Goal: Information Seeking & Learning: Learn about a topic

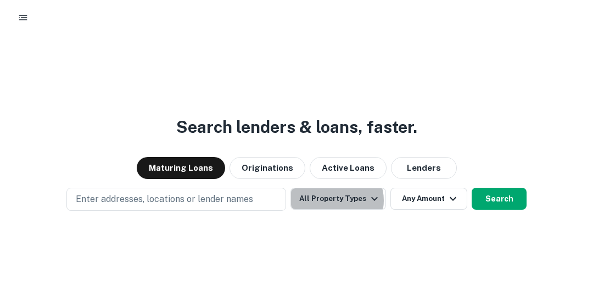
click at [337, 200] on button "All Property Types" at bounding box center [338, 199] width 96 height 22
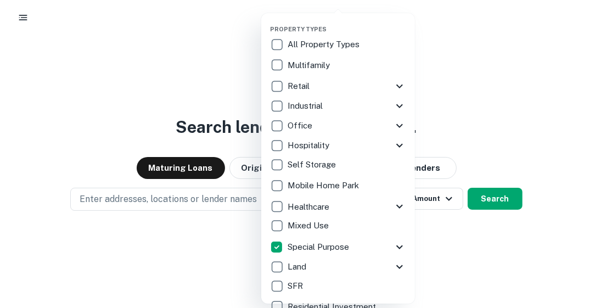
click at [411, 244] on div "Property Types All Property Types Multifamily Retail Storefront Auto Shop Bar S…" at bounding box center [338, 158] width 154 height 290
click at [398, 247] on icon at bounding box center [399, 247] width 7 height 4
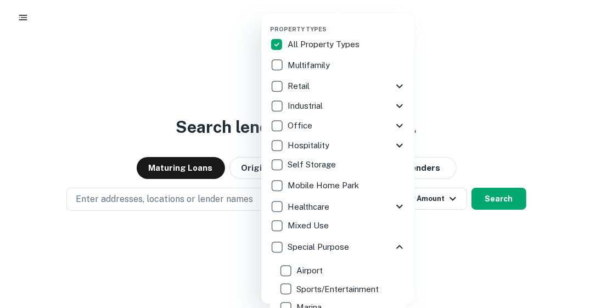
click at [396, 87] on icon at bounding box center [399, 87] width 7 height 4
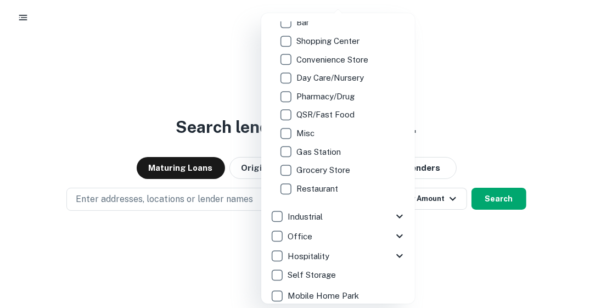
scroll to position [174, 0]
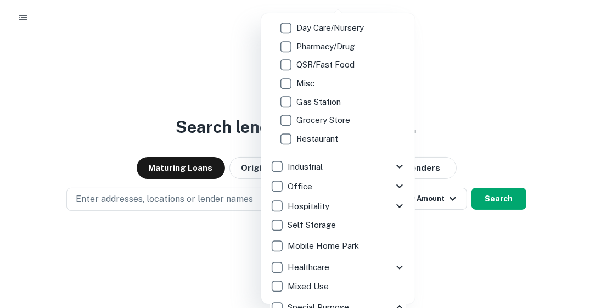
click at [393, 167] on icon at bounding box center [399, 166] width 13 height 13
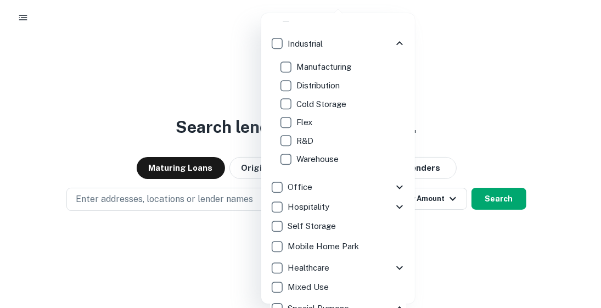
scroll to position [298, 0]
click at [393, 202] on icon at bounding box center [399, 205] width 13 height 13
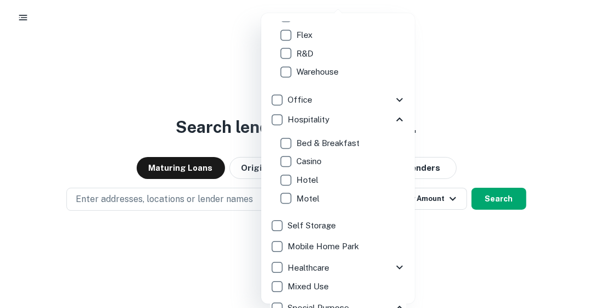
scroll to position [385, 0]
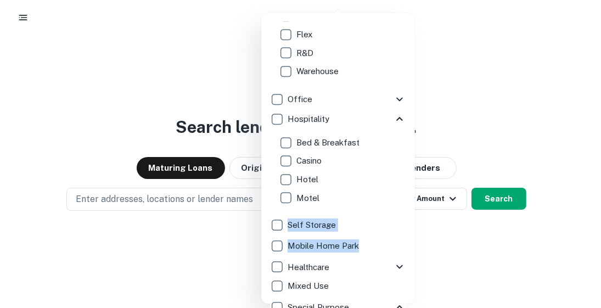
drag, startPoint x: 397, startPoint y: 209, endPoint x: 401, endPoint y: 234, distance: 26.1
click at [401, 234] on div "Property Types All Property Types Multifamily Retail Storefront Auto Shop Bar S…" at bounding box center [338, 197] width 136 height 351
click at [471, 262] on div at bounding box center [300, 154] width 601 height 308
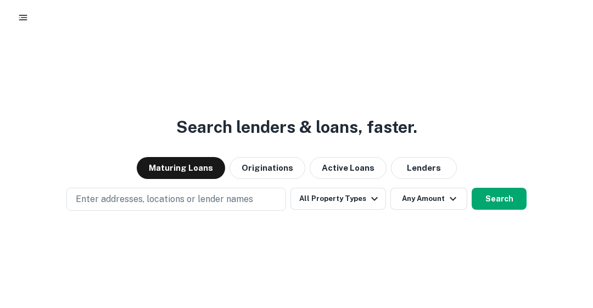
click at [351, 199] on button "All Property Types" at bounding box center [338, 199] width 96 height 22
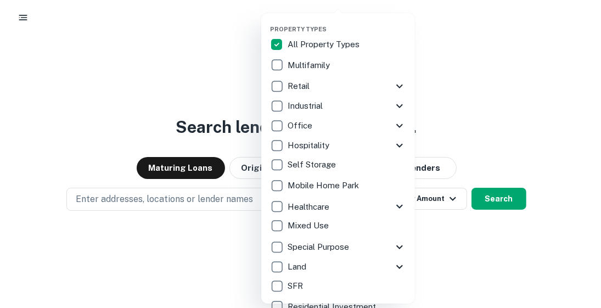
click at [395, 207] on icon at bounding box center [399, 206] width 13 height 13
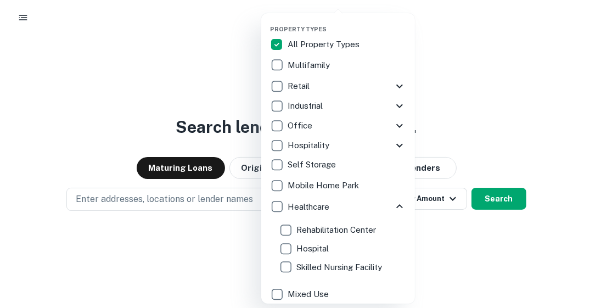
click at [476, 90] on div at bounding box center [300, 154] width 601 height 308
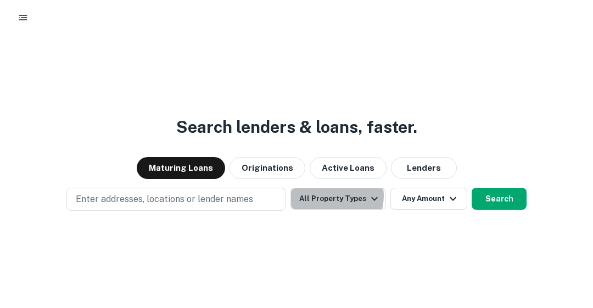
click at [333, 196] on button "All Property Types" at bounding box center [338, 199] width 96 height 22
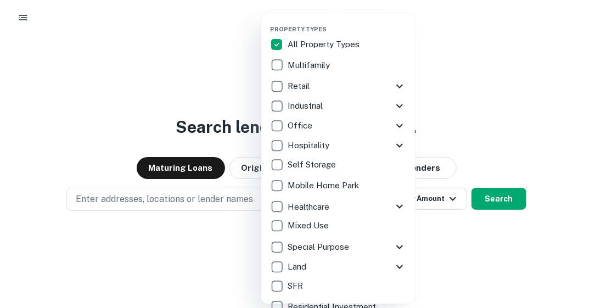
click at [395, 85] on icon at bounding box center [399, 86] width 13 height 13
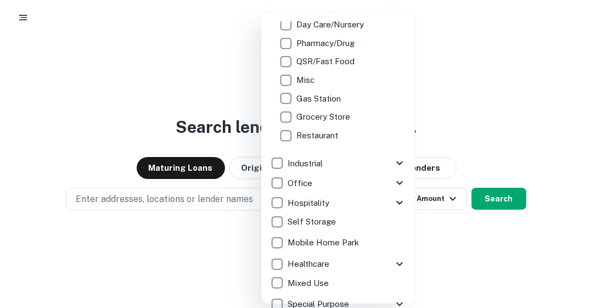
scroll to position [199, 0]
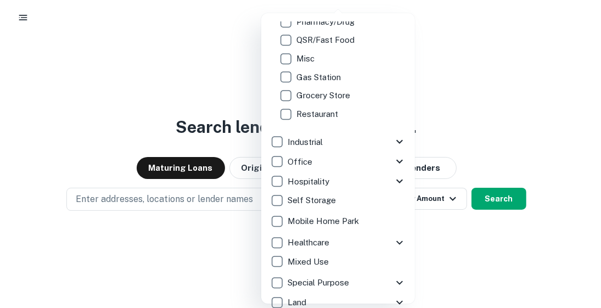
click at [382, 278] on div "Special Purpose" at bounding box center [331, 282] width 123 height 19
click at [393, 280] on icon at bounding box center [399, 282] width 13 height 13
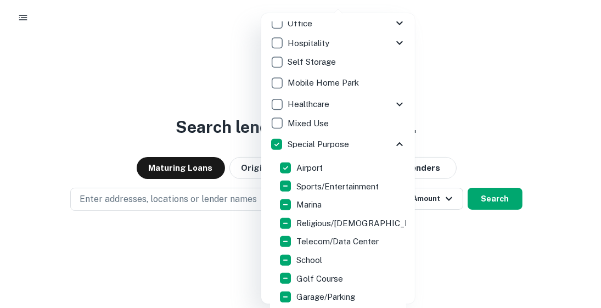
scroll to position [360, 0]
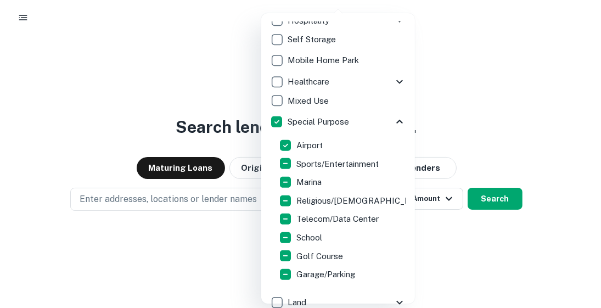
click at [532, 96] on div at bounding box center [300, 154] width 601 height 308
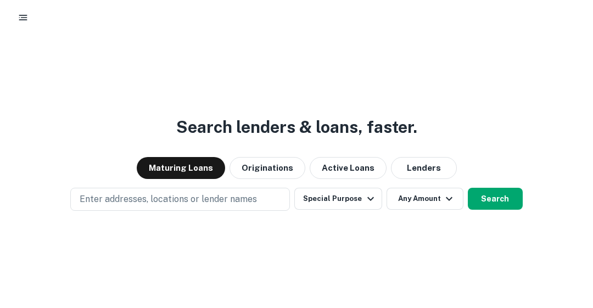
click at [28, 15] on icon "button" at bounding box center [23, 17] width 11 height 11
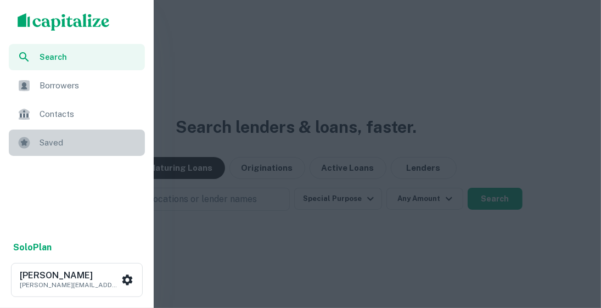
click at [54, 135] on div "Saved" at bounding box center [77, 143] width 136 height 26
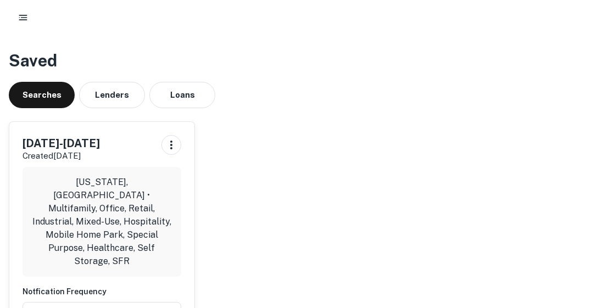
scroll to position [51, 0]
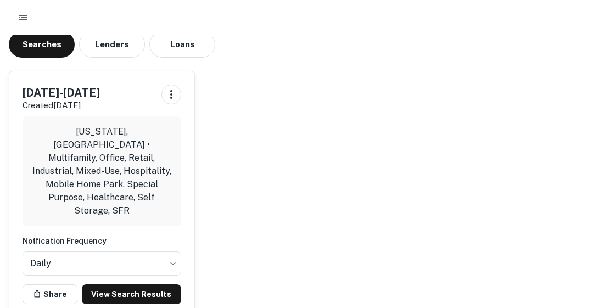
click at [158, 284] on link "View Search Results" at bounding box center [131, 294] width 99 height 20
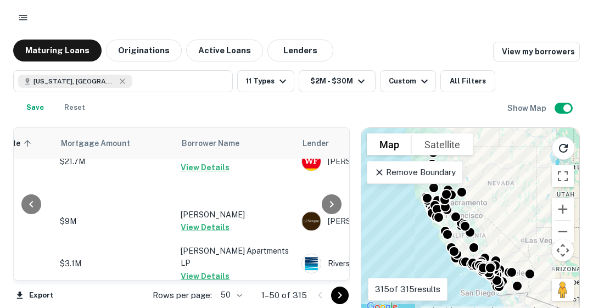
scroll to position [1862, 336]
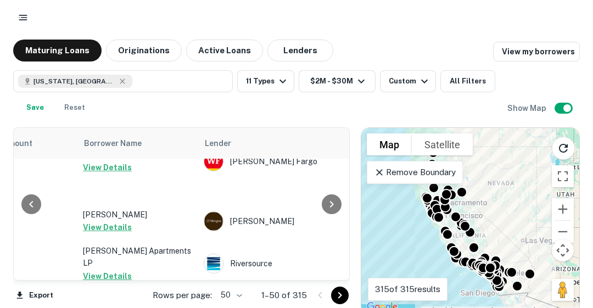
click at [337, 296] on icon "Go to next page" at bounding box center [339, 295] width 13 height 13
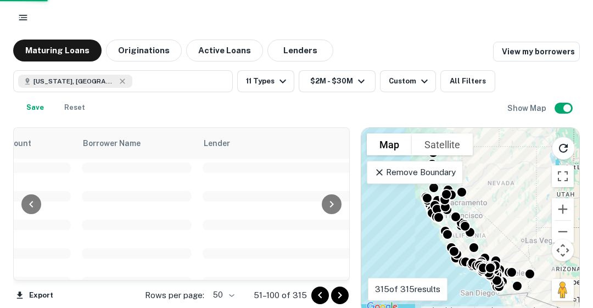
click at [337, 296] on icon "Go to next page" at bounding box center [339, 295] width 13 height 13
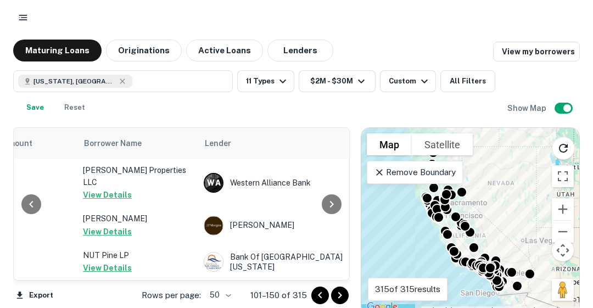
scroll to position [1776, 336]
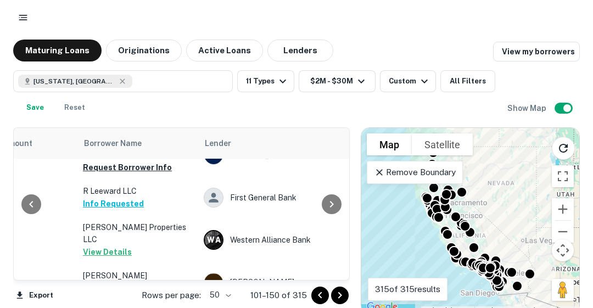
click at [341, 295] on icon "Go to next page" at bounding box center [340, 295] width 4 height 7
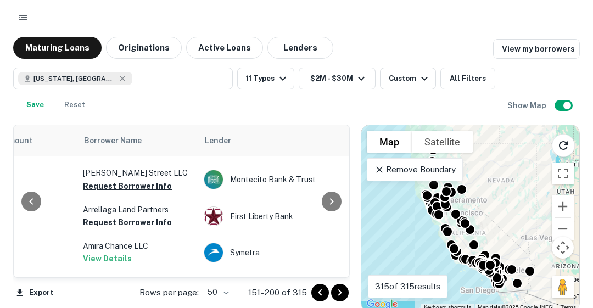
scroll to position [5, 0]
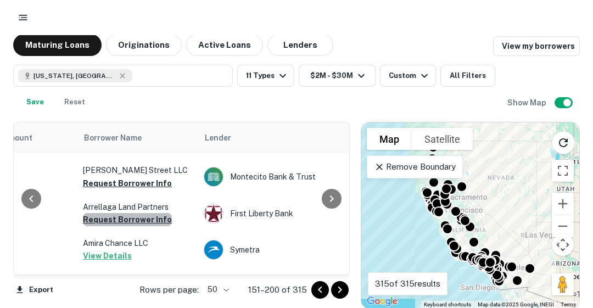
click at [147, 213] on button "Request Borrower Info" at bounding box center [127, 219] width 89 height 13
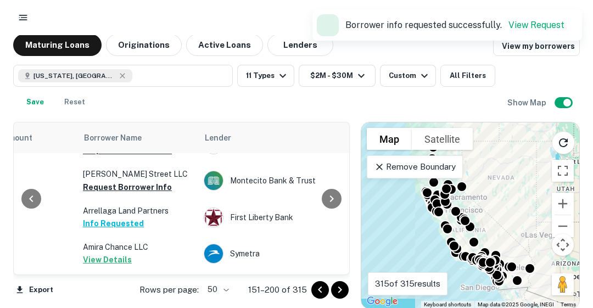
scroll to position [1857, 336]
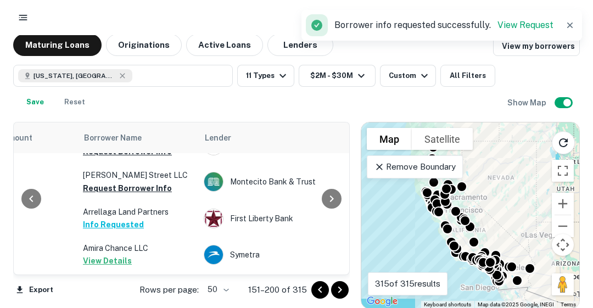
click at [131, 291] on button "Request Borrower Info" at bounding box center [127, 297] width 89 height 13
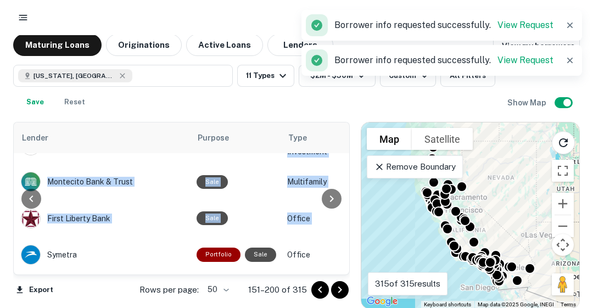
drag, startPoint x: 343, startPoint y: 246, endPoint x: 344, endPoint y: 182, distance: 64.3
click at [344, 182] on div "Location Maturity Date sorted ascending Mortgage Amount Borrower Name Lender Pu…" at bounding box center [181, 198] width 337 height 153
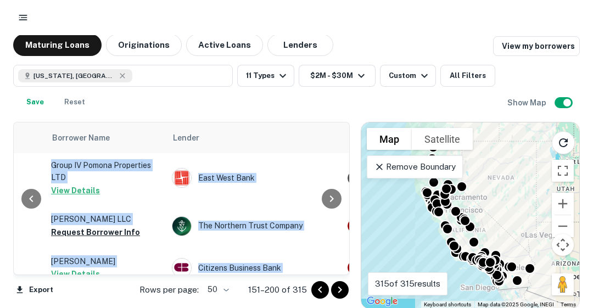
scroll to position [0, 368]
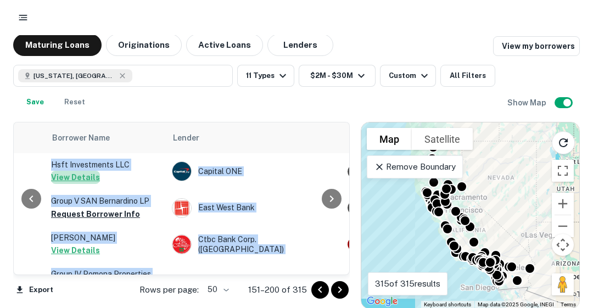
click at [82, 174] on button "View Details" at bounding box center [75, 177] width 49 height 13
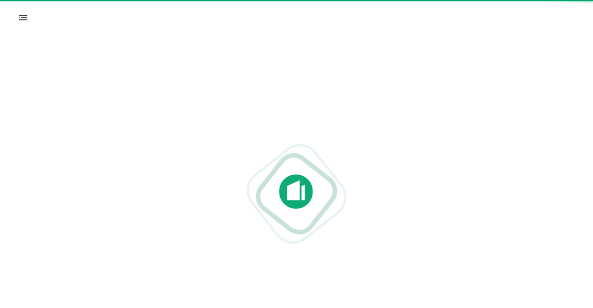
click at [75, 250] on div at bounding box center [296, 193] width 593 height 132
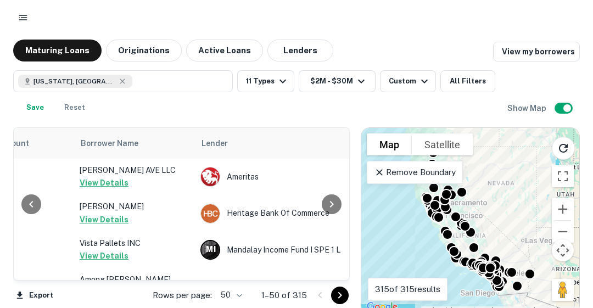
scroll to position [0, 225]
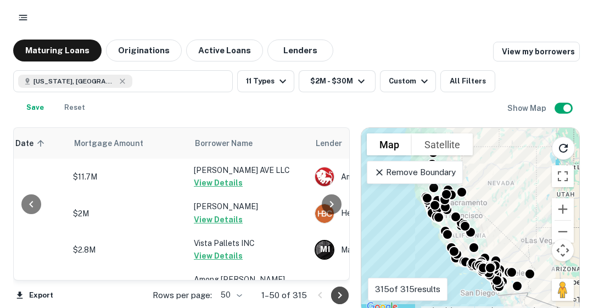
click at [342, 298] on icon "Go to next page" at bounding box center [339, 295] width 13 height 13
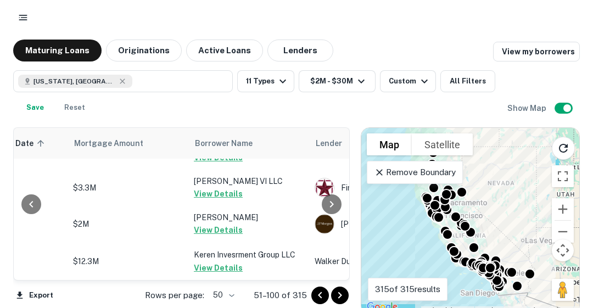
scroll to position [1876, 225]
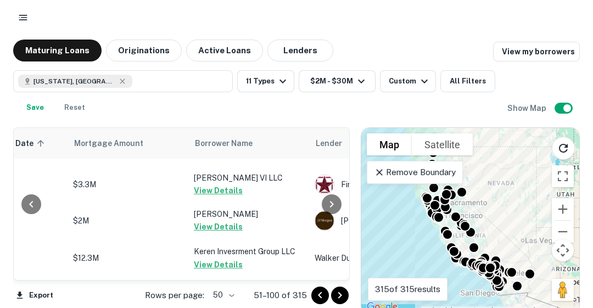
click at [336, 295] on icon "Go to next page" at bounding box center [339, 295] width 13 height 13
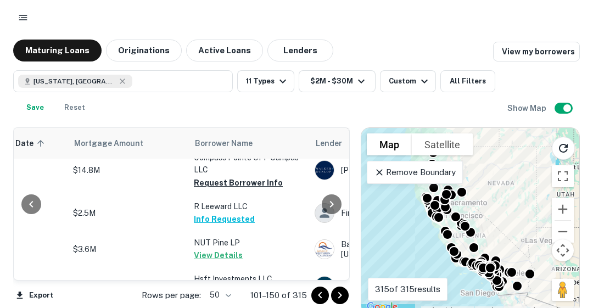
scroll to position [1776, 225]
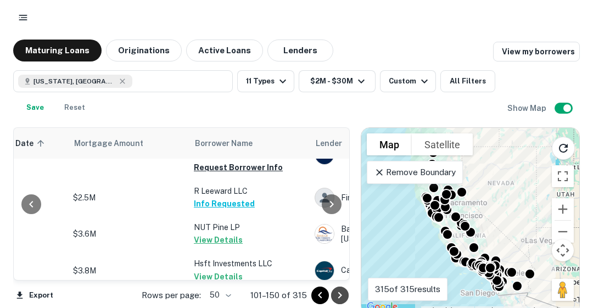
click at [339, 294] on icon "Go to next page" at bounding box center [339, 295] width 13 height 13
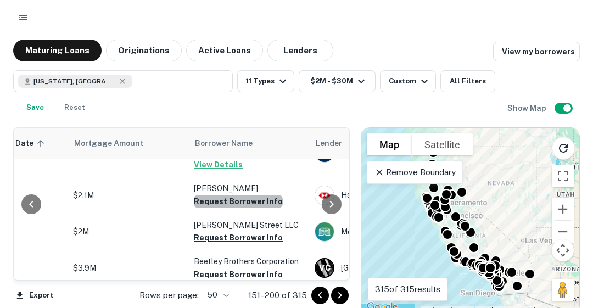
click at [252, 195] on button "Request Borrower Info" at bounding box center [238, 201] width 89 height 13
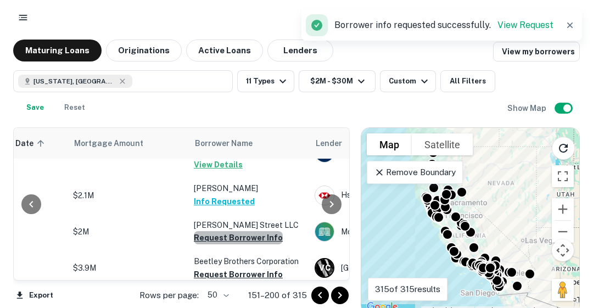
click at [243, 231] on button "Request Borrower Info" at bounding box center [238, 237] width 89 height 13
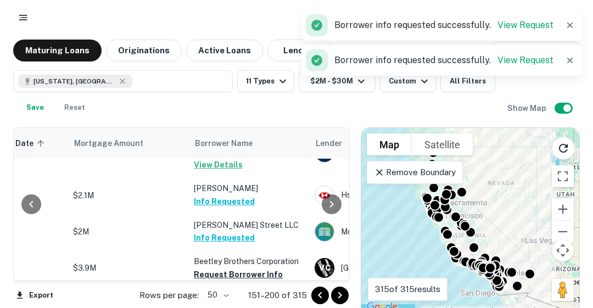
click at [243, 268] on button "Request Borrower Info" at bounding box center [238, 274] width 89 height 13
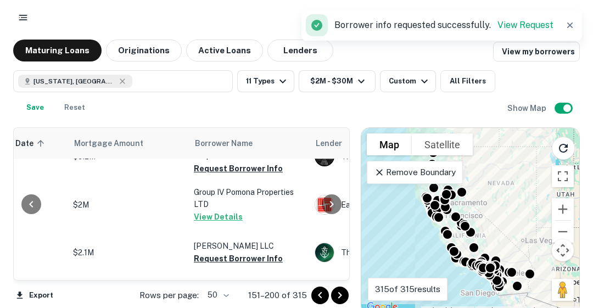
scroll to position [214, 225]
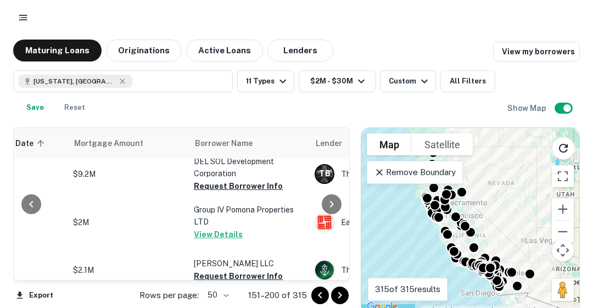
click at [232, 180] on button "Request Borrower Info" at bounding box center [238, 186] width 89 height 13
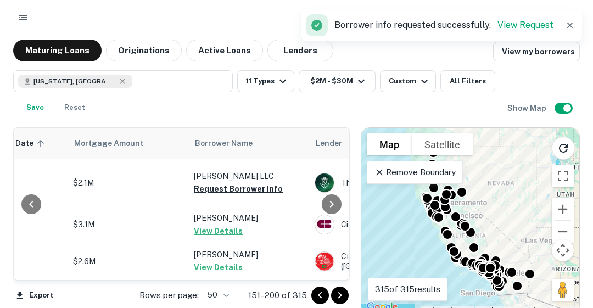
scroll to position [302, 225]
click at [236, 188] on button "Request Borrower Info" at bounding box center [238, 188] width 89 height 13
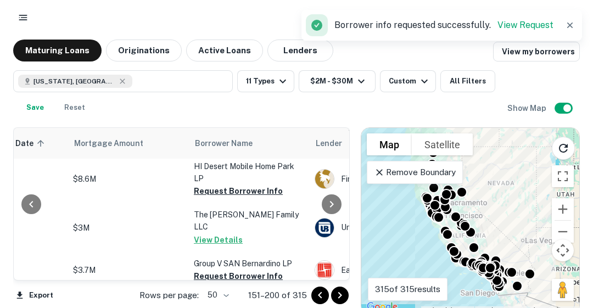
scroll to position [434, 225]
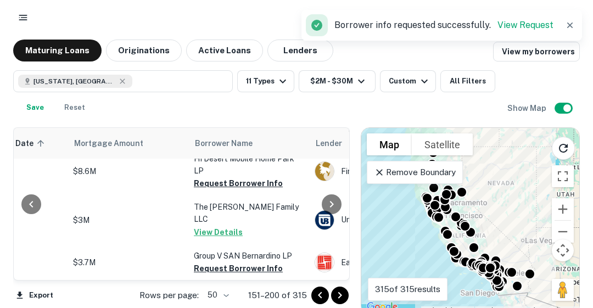
click at [222, 190] on button "Request Borrower Info" at bounding box center [238, 183] width 89 height 13
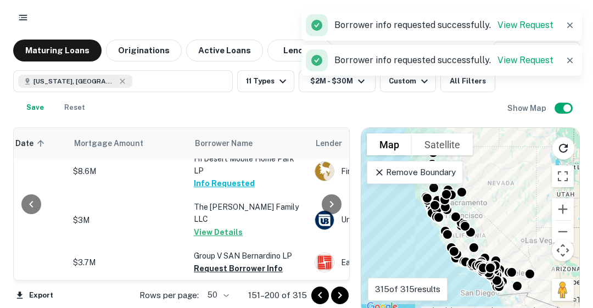
click at [250, 264] on button "Request Borrower Info" at bounding box center [238, 268] width 89 height 13
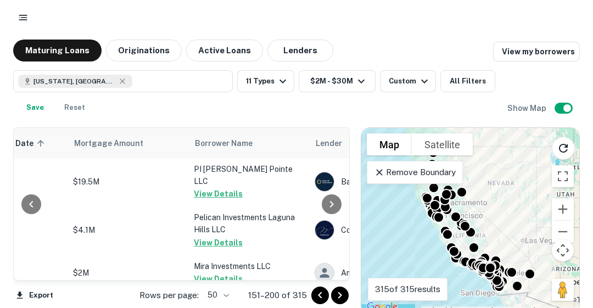
scroll to position [1290, 225]
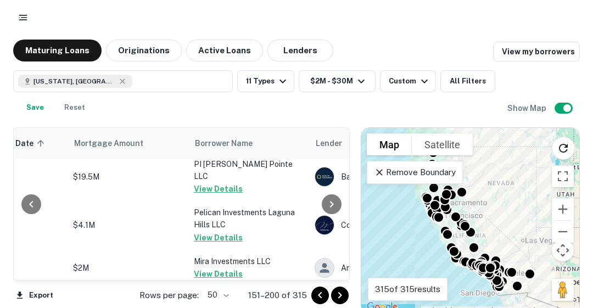
click at [343, 250] on div at bounding box center [332, 204] width 22 height 152
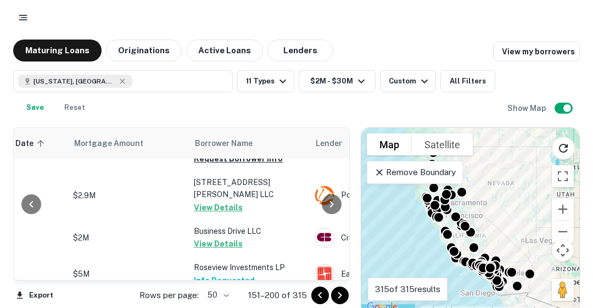
scroll to position [1389, 225]
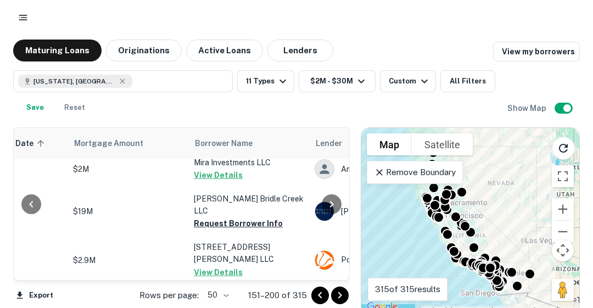
click at [245, 217] on button "Request Borrower Info" at bounding box center [238, 223] width 89 height 13
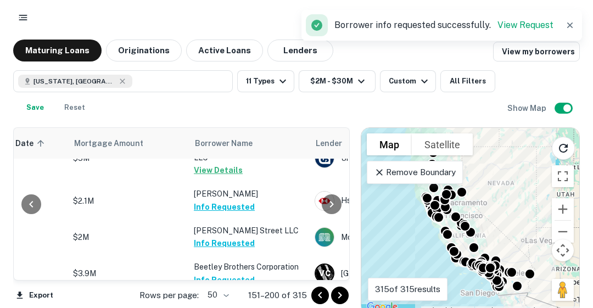
scroll to position [1897, 225]
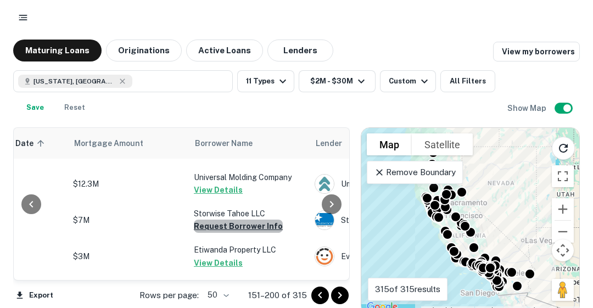
click at [242, 220] on button "Request Borrower Info" at bounding box center [238, 226] width 89 height 13
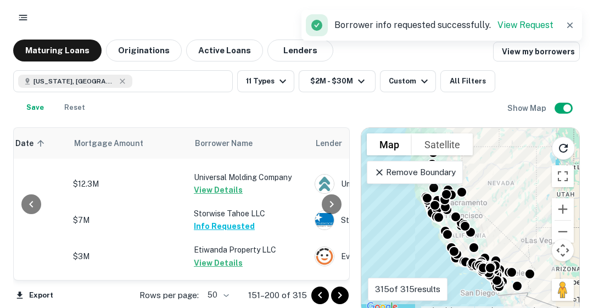
scroll to position [1901, 225]
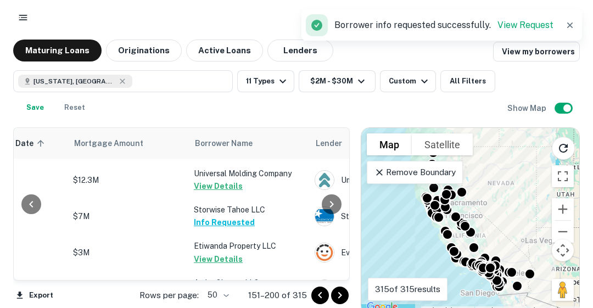
click at [343, 298] on icon "Go to next page" at bounding box center [339, 295] width 13 height 13
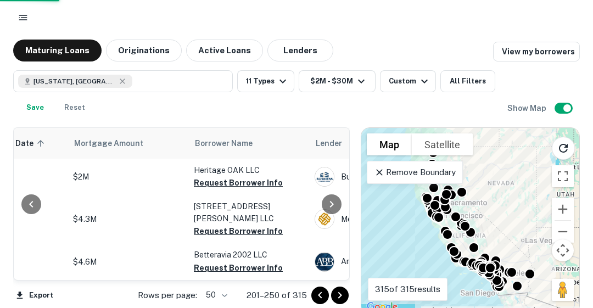
scroll to position [1859, 225]
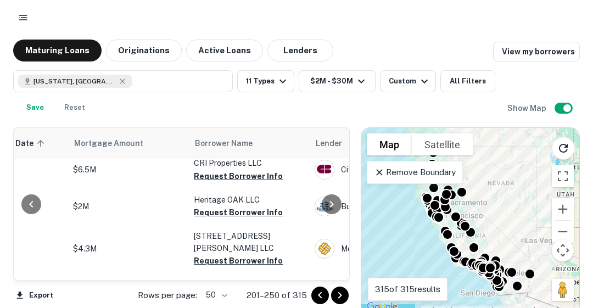
click at [244, 206] on button "Request Borrower Info" at bounding box center [238, 212] width 89 height 13
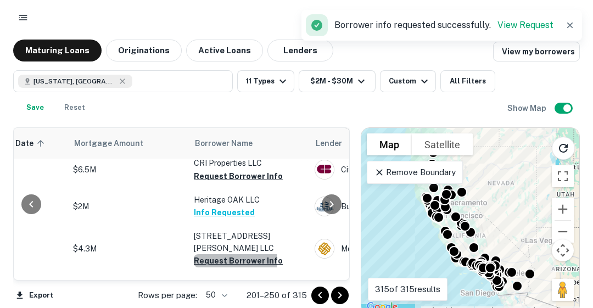
click at [229, 254] on button "Request Borrower Info" at bounding box center [238, 260] width 89 height 13
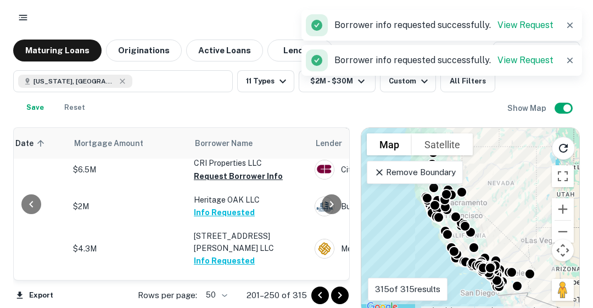
click at [230, 291] on button "Request Borrower Info" at bounding box center [238, 297] width 89 height 13
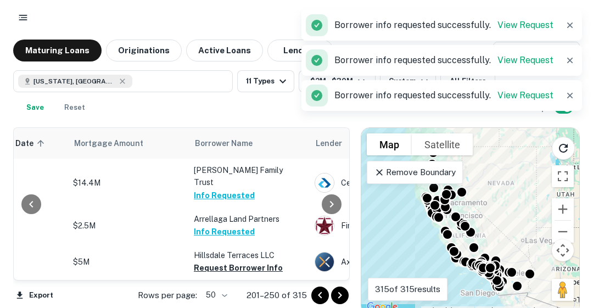
scroll to position [0, 225]
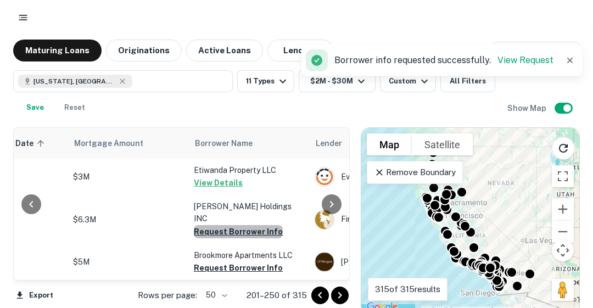
click at [250, 225] on button "Request Borrower Info" at bounding box center [238, 231] width 89 height 13
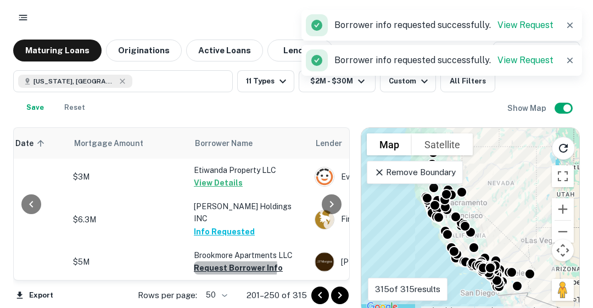
click at [232, 261] on button "Request Borrower Info" at bounding box center [238, 267] width 89 height 13
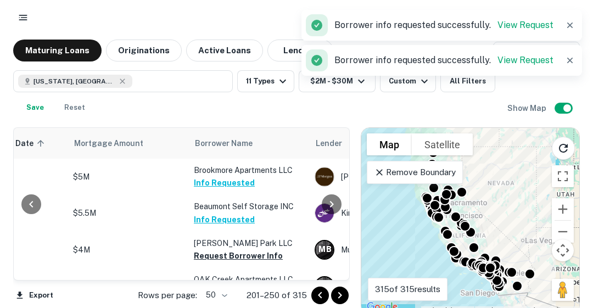
scroll to position [88, 225]
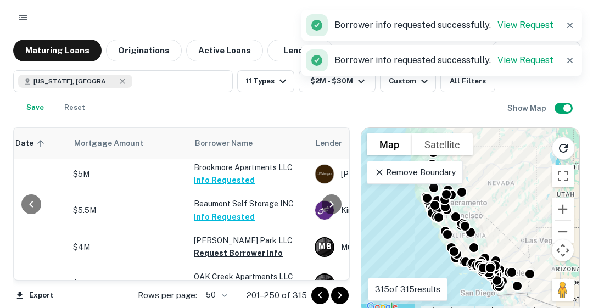
click at [265, 247] on button "Request Borrower Info" at bounding box center [238, 253] width 89 height 13
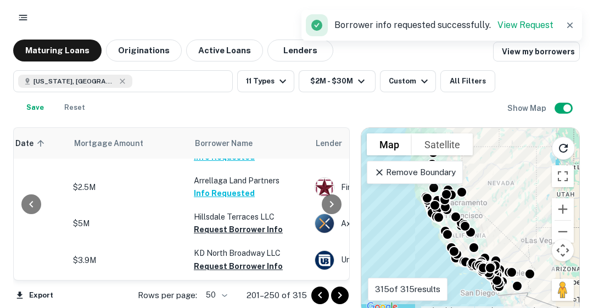
scroll to position [286, 225]
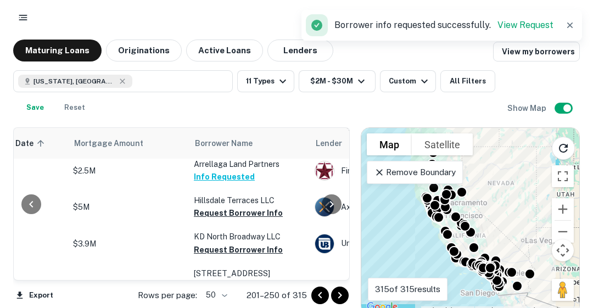
click at [219, 206] on button "Request Borrower Info" at bounding box center [238, 212] width 89 height 13
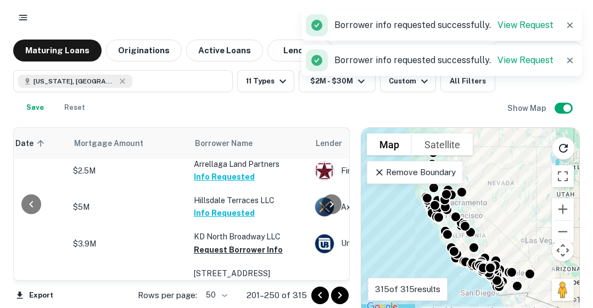
click at [231, 243] on button "Request Borrower Info" at bounding box center [238, 249] width 89 height 13
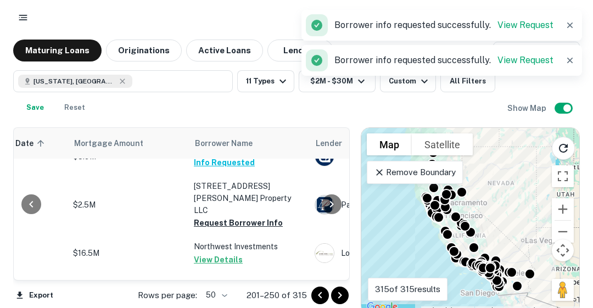
scroll to position [373, 225]
click at [213, 216] on button "Request Borrower Info" at bounding box center [238, 222] width 89 height 13
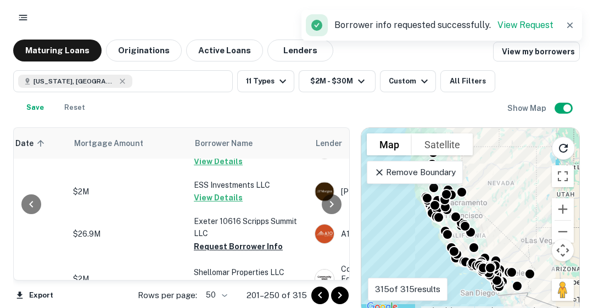
scroll to position [527, 225]
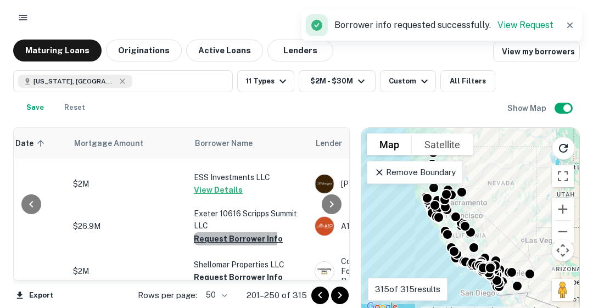
click at [209, 232] on button "Request Borrower Info" at bounding box center [238, 238] width 89 height 13
click at [228, 271] on button "Request Borrower Info" at bounding box center [238, 277] width 89 height 13
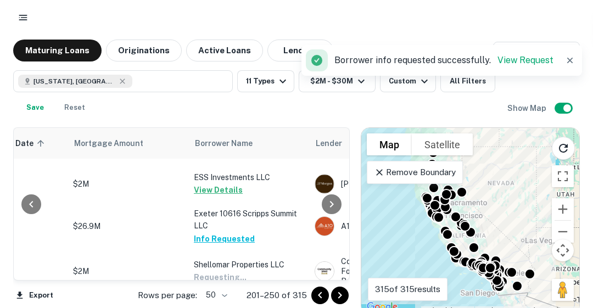
scroll to position [625, 225]
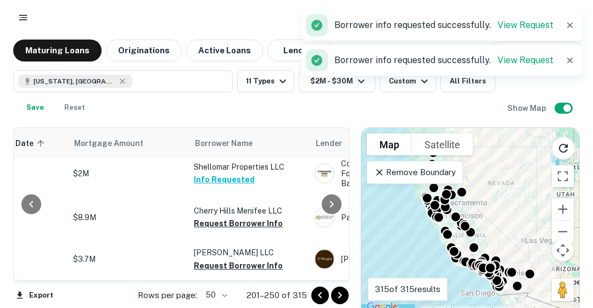
click at [251, 217] on button "Request Borrower Info" at bounding box center [238, 223] width 89 height 13
click at [237, 259] on button "Request Borrower Info" at bounding box center [238, 265] width 89 height 13
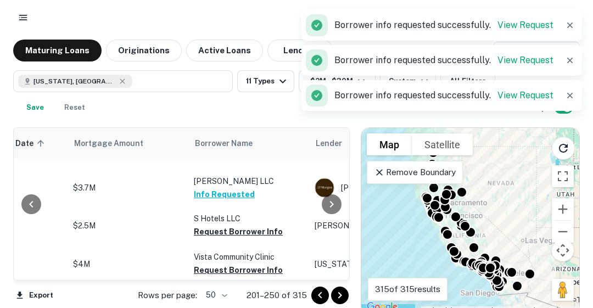
scroll to position [713, 225]
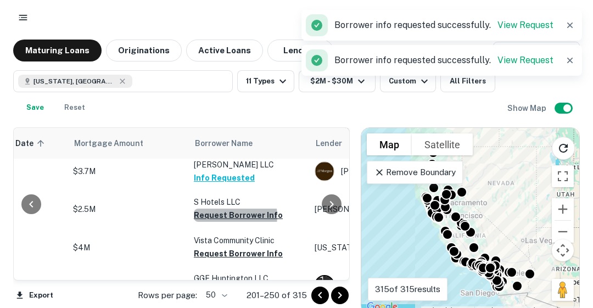
click at [230, 209] on button "Request Borrower Info" at bounding box center [238, 215] width 89 height 13
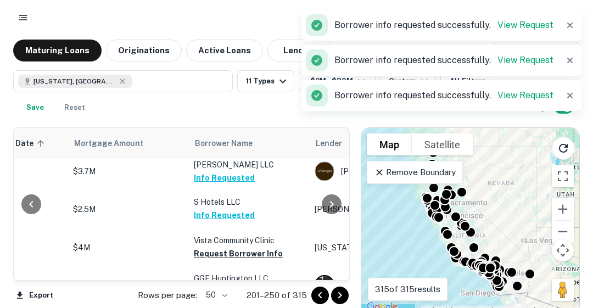
click at [231, 247] on button "Request Borrower Info" at bounding box center [238, 253] width 89 height 13
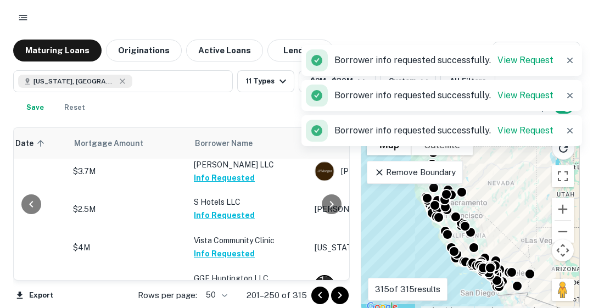
click at [239, 284] on button "Request Borrower Info" at bounding box center [238, 290] width 89 height 13
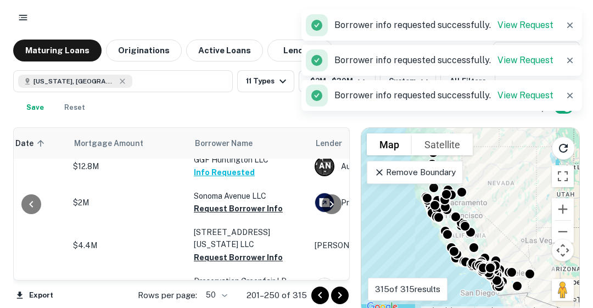
scroll to position [845, 225]
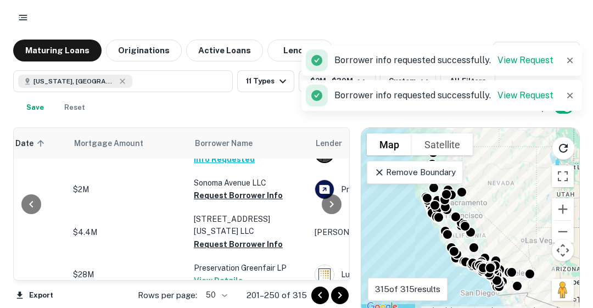
click at [210, 189] on button "Request Borrower Info" at bounding box center [238, 195] width 89 height 13
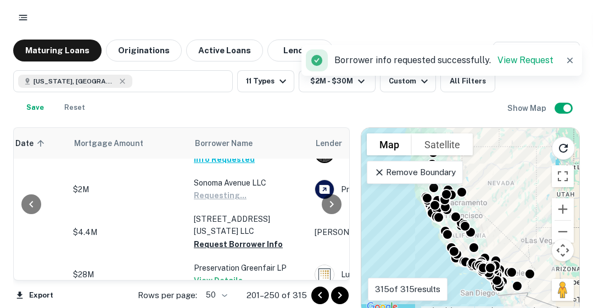
click at [231, 238] on button "Request Borrower Info" at bounding box center [238, 244] width 89 height 13
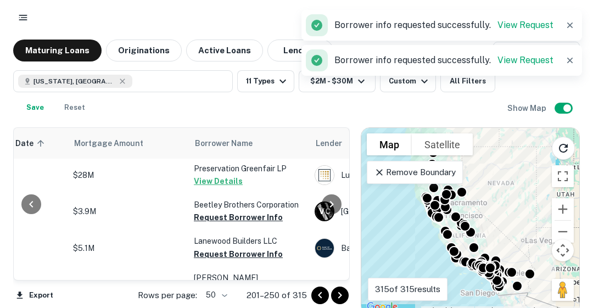
scroll to position [954, 225]
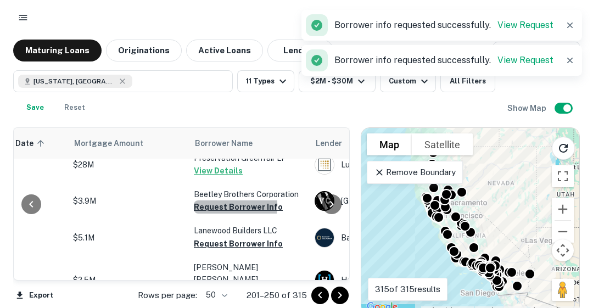
click at [210, 200] on button "Request Borrower Info" at bounding box center [238, 206] width 89 height 13
click at [225, 237] on button "Request Borrower Info" at bounding box center [238, 243] width 89 height 13
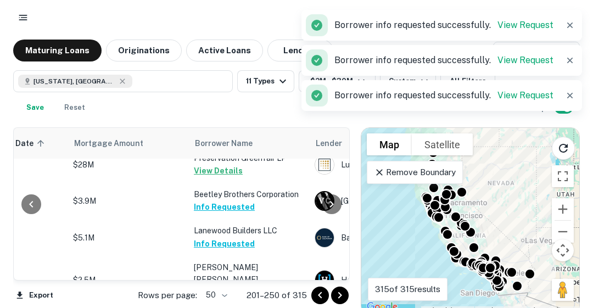
click at [228, 286] on button "Request Borrower Info" at bounding box center [238, 292] width 89 height 13
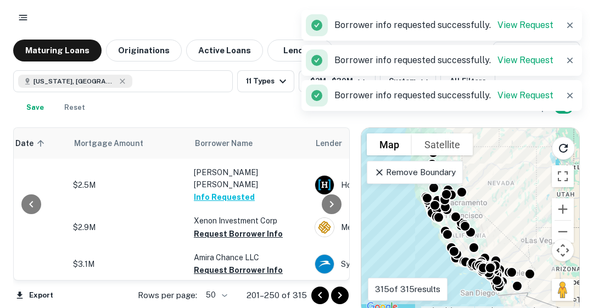
scroll to position [1064, 225]
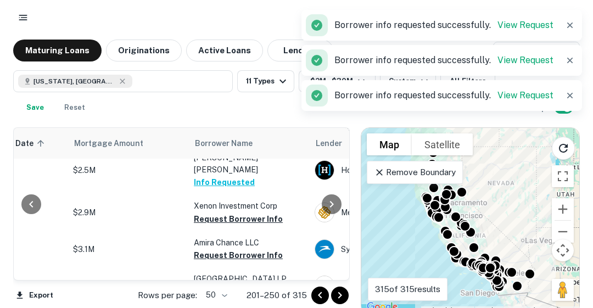
click at [244, 213] on button "Request Borrower Info" at bounding box center [238, 219] width 89 height 13
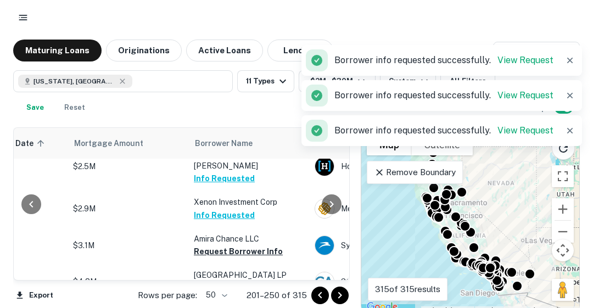
click at [241, 245] on button "Request Borrower Info" at bounding box center [238, 251] width 89 height 13
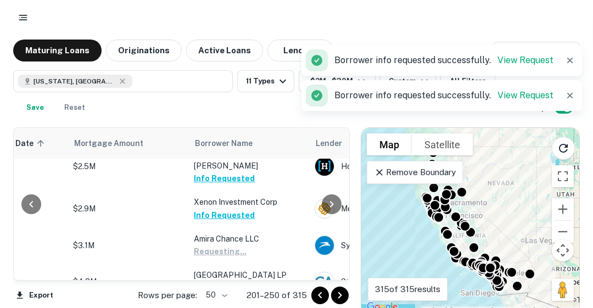
click at [245, 281] on button "Request Borrower Info" at bounding box center [238, 287] width 89 height 13
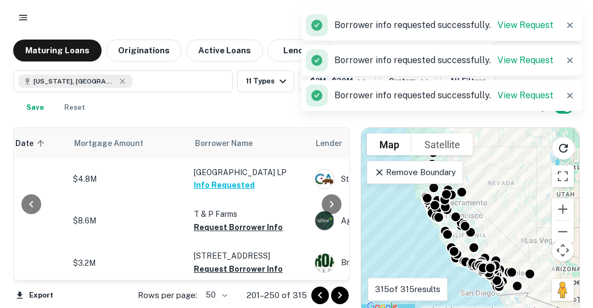
scroll to position [1178, 225]
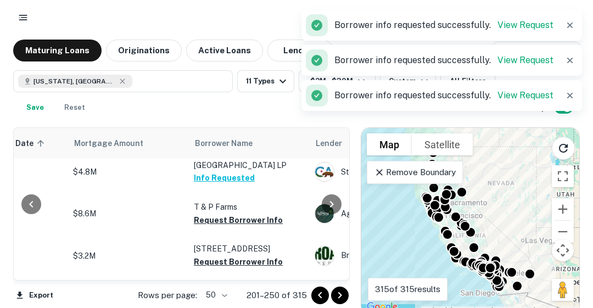
click at [247, 214] on button "Request Borrower Info" at bounding box center [238, 220] width 89 height 13
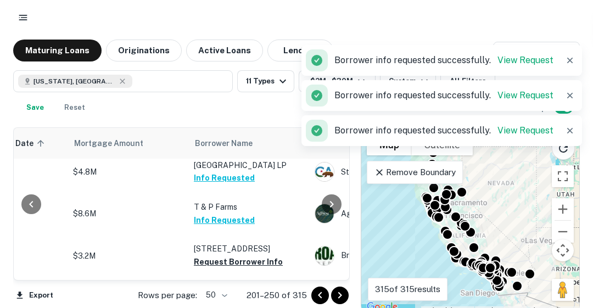
click at [232, 255] on button "Request Borrower Info" at bounding box center [238, 261] width 89 height 13
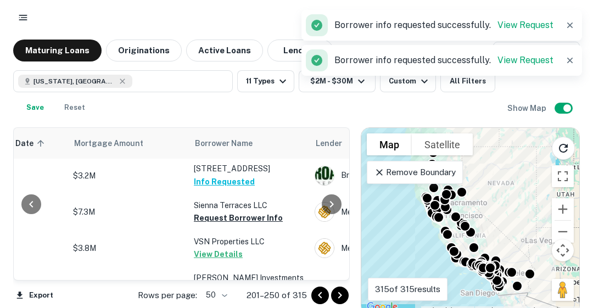
scroll to position [1266, 225]
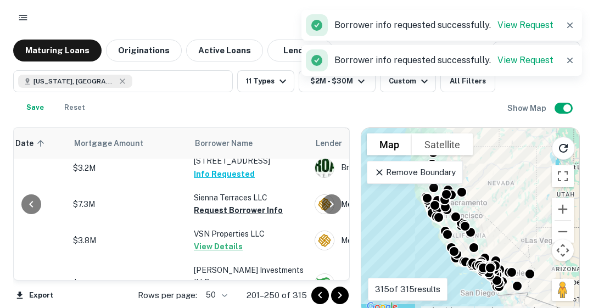
click at [252, 204] on button "Request Borrower Info" at bounding box center [238, 210] width 89 height 13
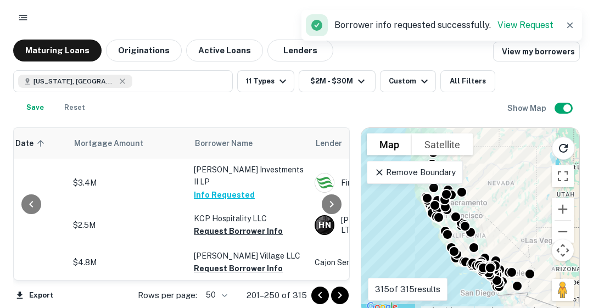
scroll to position [1376, 225]
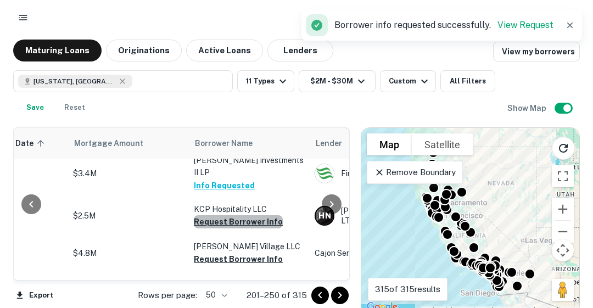
click at [248, 215] on button "Request Borrower Info" at bounding box center [238, 221] width 89 height 13
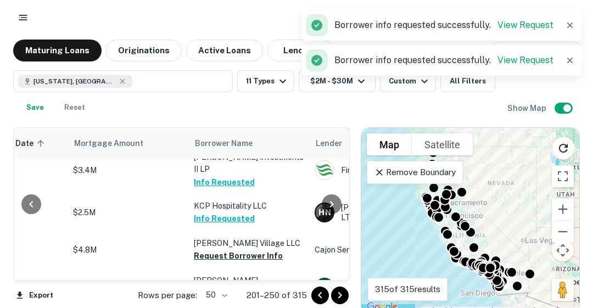
click at [239, 249] on button "Request Borrower Info" at bounding box center [238, 255] width 89 height 13
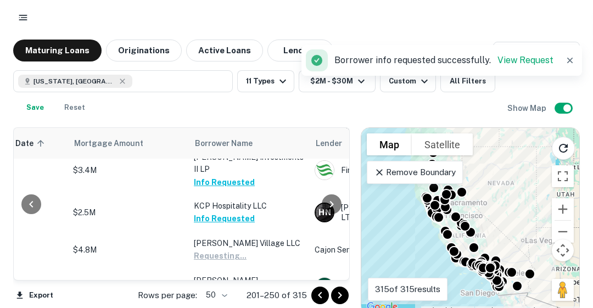
click at [255, 287] on button "Request Borrower Info" at bounding box center [238, 293] width 89 height 13
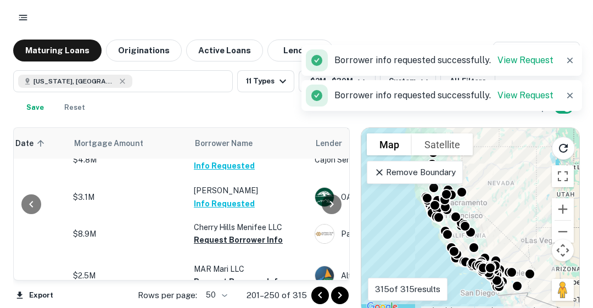
scroll to position [1470, 225]
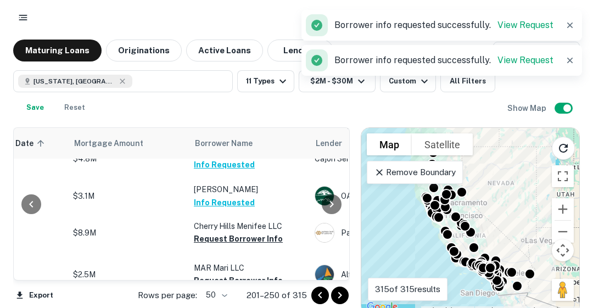
click at [253, 232] on button "Request Borrower Info" at bounding box center [238, 238] width 89 height 13
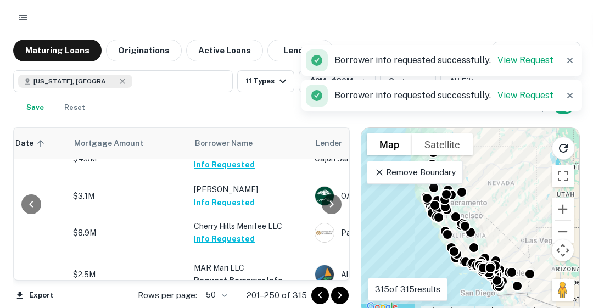
click at [242, 262] on p "MAR Mari LLC" at bounding box center [249, 268] width 110 height 12
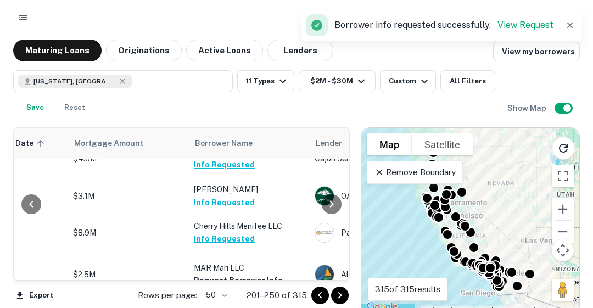
click at [241, 274] on button "Request Borrower Info" at bounding box center [238, 280] width 89 height 13
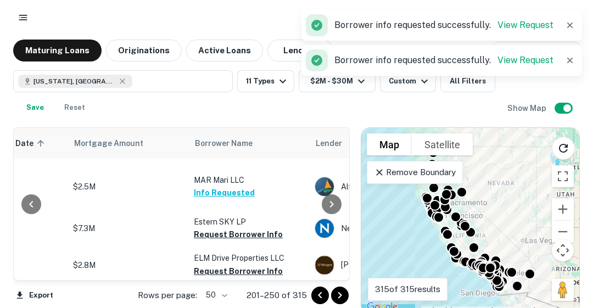
scroll to position [1580, 225]
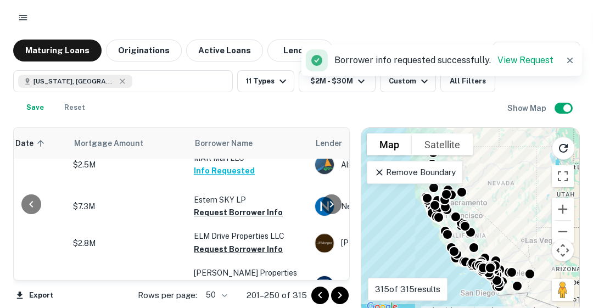
click at [247, 206] on button "Request Borrower Info" at bounding box center [238, 212] width 89 height 13
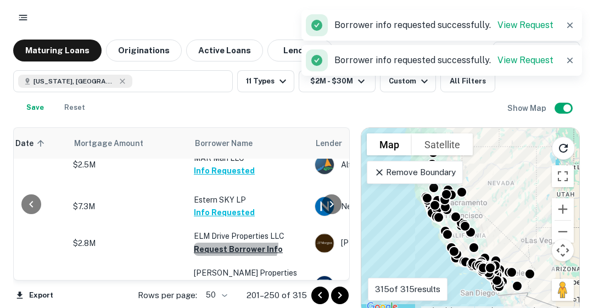
click at [234, 243] on button "Request Borrower Info" at bounding box center [238, 249] width 89 height 13
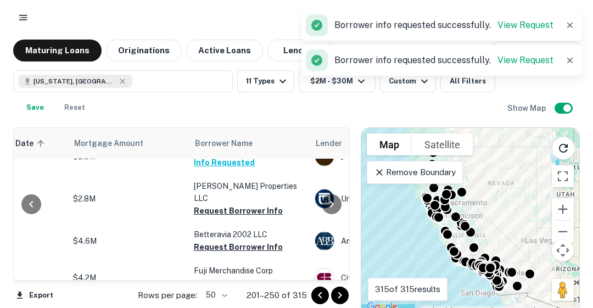
scroll to position [1668, 225]
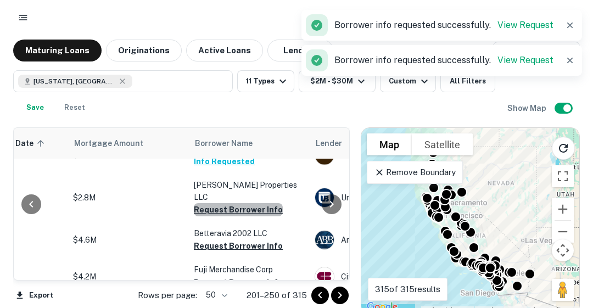
click at [239, 203] on button "Request Borrower Info" at bounding box center [238, 209] width 89 height 13
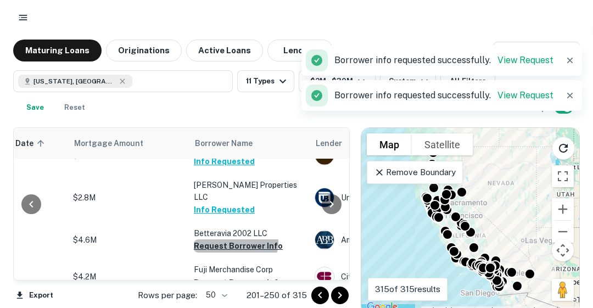
click at [233, 239] on button "Request Borrower Info" at bounding box center [238, 245] width 89 height 13
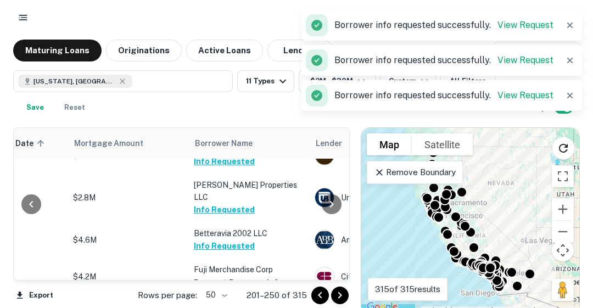
click at [244, 276] on button "Request Borrower Info" at bounding box center [238, 282] width 89 height 13
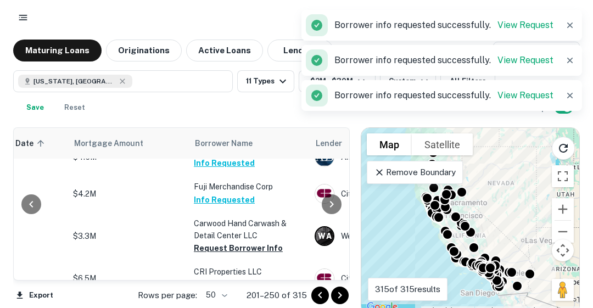
scroll to position [1756, 225]
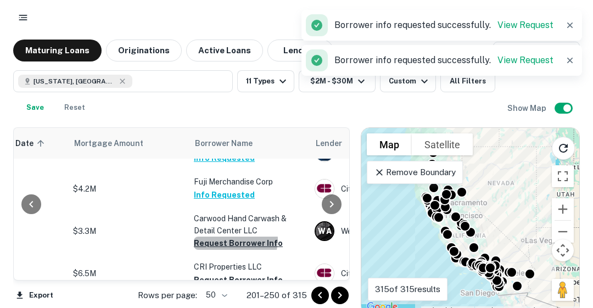
click at [232, 237] on button "Request Borrower Info" at bounding box center [238, 243] width 89 height 13
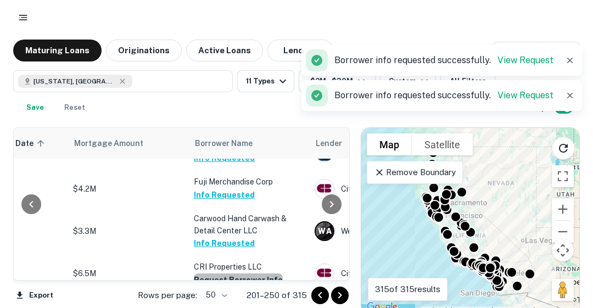
click at [245, 273] on button "Request Borrower Info" at bounding box center [238, 279] width 89 height 13
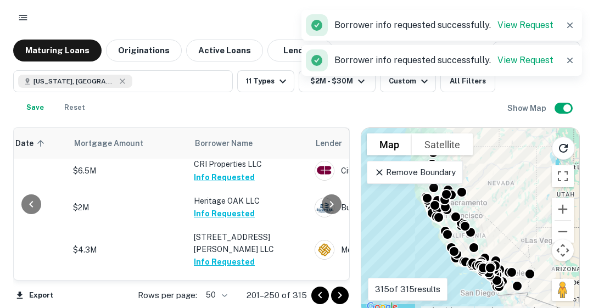
scroll to position [1859, 225]
click at [343, 292] on icon "Go to next page" at bounding box center [339, 295] width 13 height 13
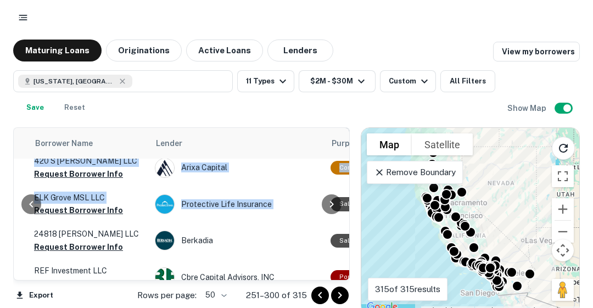
drag, startPoint x: 342, startPoint y: 255, endPoint x: 343, endPoint y: 156, distance: 98.9
click at [343, 156] on div "Location Maturity Date sorted ascending Mortgage Amount Borrower Name Lender Pu…" at bounding box center [181, 203] width 337 height 153
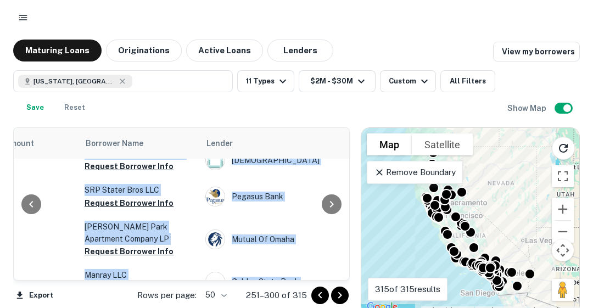
scroll to position [0, 334]
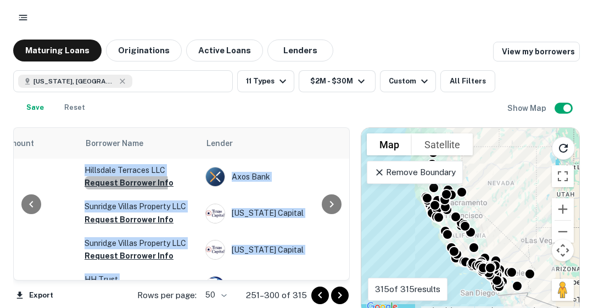
click at [122, 187] on button "Request Borrower Info" at bounding box center [129, 182] width 89 height 13
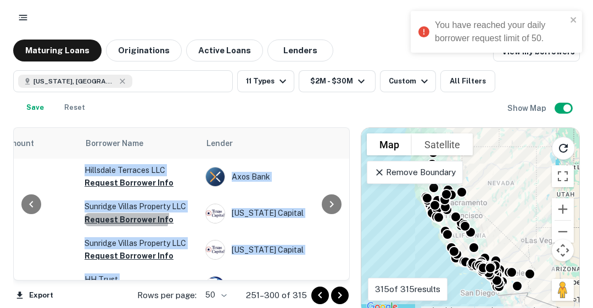
click at [117, 220] on button "Request Borrower Info" at bounding box center [129, 219] width 89 height 13
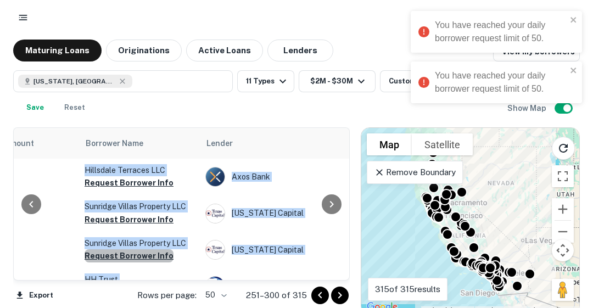
click at [134, 262] on button "Request Borrower Info" at bounding box center [129, 255] width 89 height 13
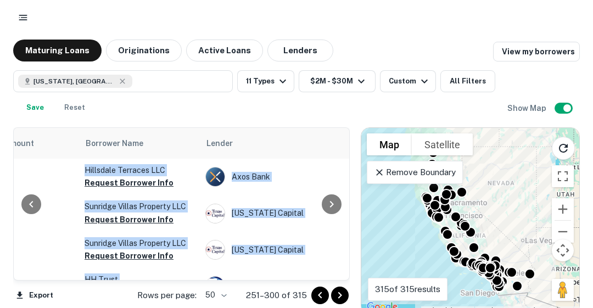
click at [73, 52] on button "Maturing Loans" at bounding box center [57, 51] width 88 height 22
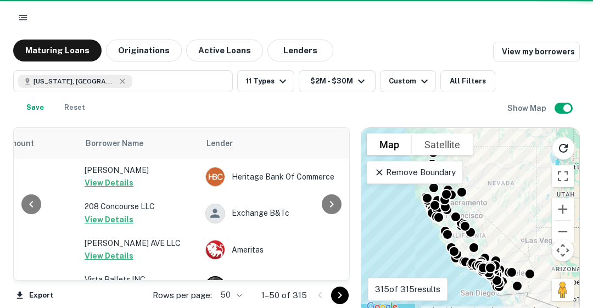
click at [120, 81] on icon "button" at bounding box center [122, 81] width 5 height 5
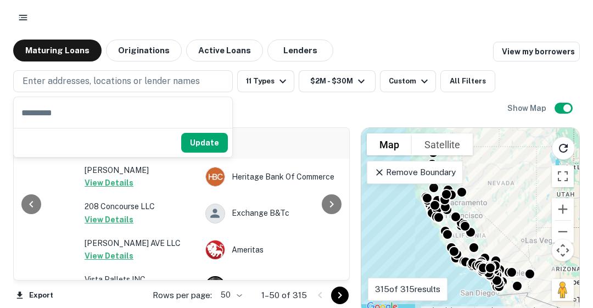
click at [66, 80] on p "Enter addresses, locations or lender names" at bounding box center [111, 81] width 177 height 13
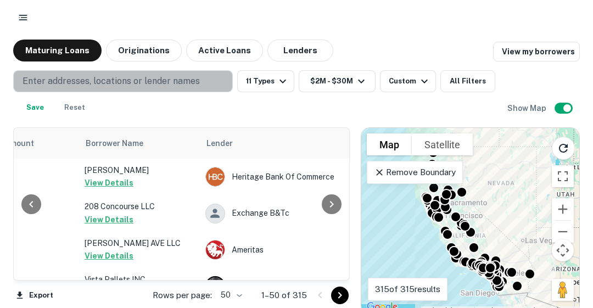
click at [66, 80] on p "Enter addresses, locations or lender names" at bounding box center [111, 81] width 177 height 13
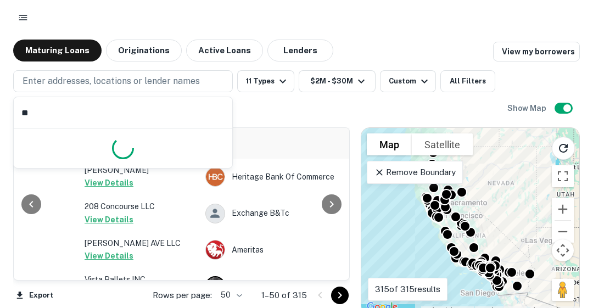
type input "***"
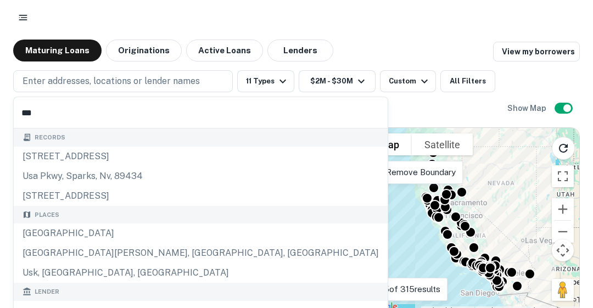
click at [37, 229] on div "[GEOGRAPHIC_DATA]" at bounding box center [201, 234] width 374 height 20
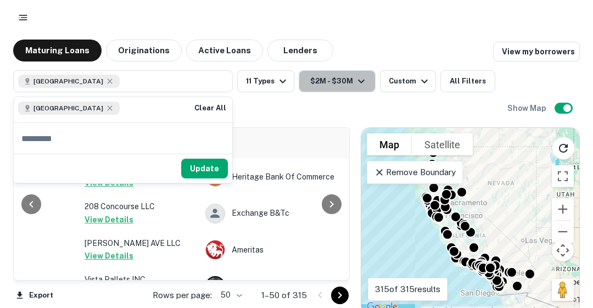
click at [366, 81] on icon "button" at bounding box center [361, 81] width 13 height 13
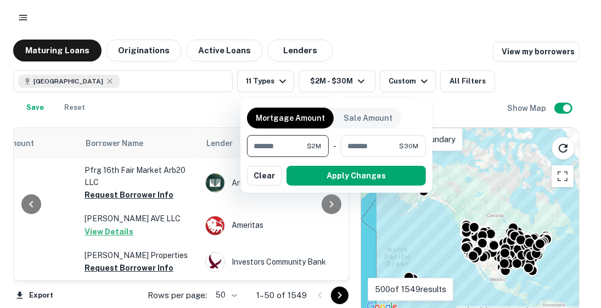
click at [257, 143] on input "*******" at bounding box center [277, 146] width 60 height 22
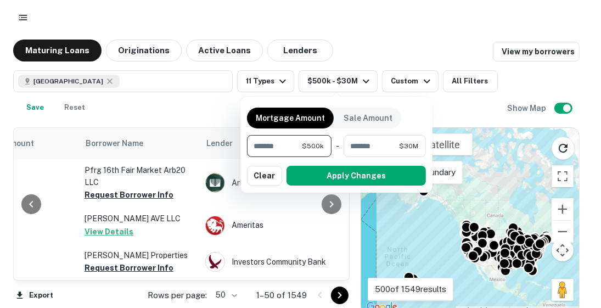
type input "*******"
click at [364, 175] on button "Apply Changes" at bounding box center [356, 176] width 139 height 20
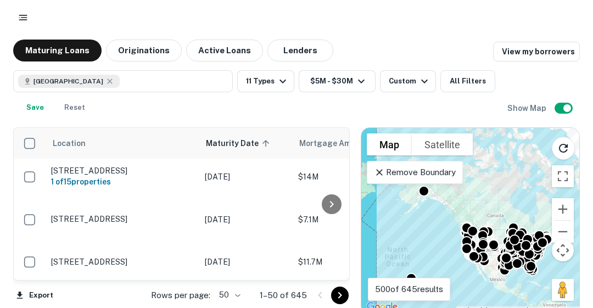
click at [398, 81] on div "Custom" at bounding box center [410, 81] width 42 height 13
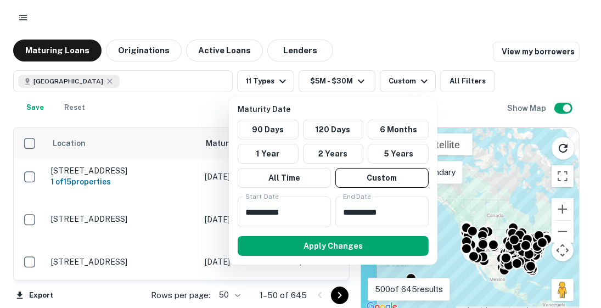
click at [255, 209] on input "**********" at bounding box center [281, 212] width 86 height 31
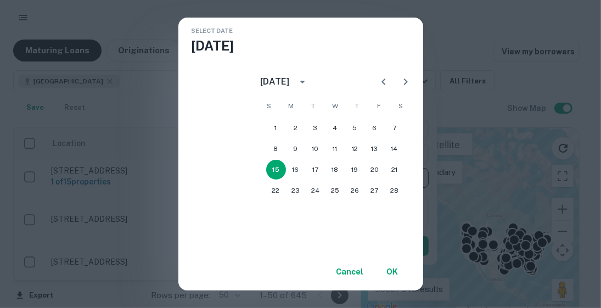
click at [412, 81] on icon "Next month" at bounding box center [405, 81] width 13 height 13
click at [286, 129] on button "1" at bounding box center [276, 128] width 20 height 20
type input "**********"
click at [403, 271] on button "OK" at bounding box center [392, 272] width 35 height 20
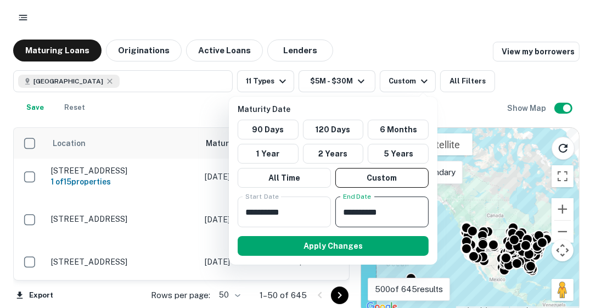
click at [350, 210] on input "**********" at bounding box center [379, 212] width 86 height 31
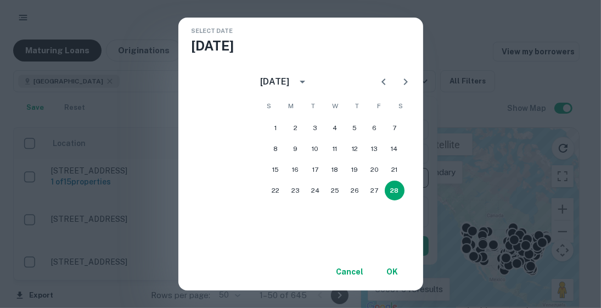
click at [411, 82] on icon "Next month" at bounding box center [405, 81] width 13 height 13
click at [286, 166] on button "15" at bounding box center [276, 170] width 20 height 20
type input "**********"
click at [403, 270] on button "OK" at bounding box center [392, 272] width 35 height 20
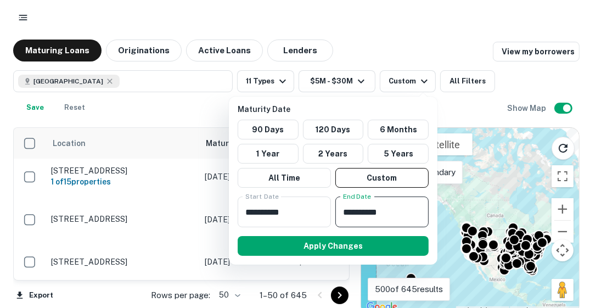
click at [333, 241] on button "Apply Changes" at bounding box center [333, 246] width 191 height 20
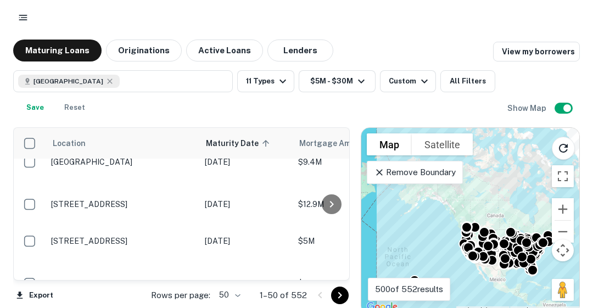
scroll to position [1873, 0]
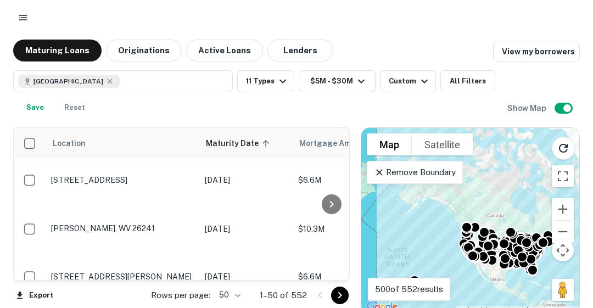
click at [439, 15] on div at bounding box center [296, 18] width 567 height 20
